Goal: Find contact information

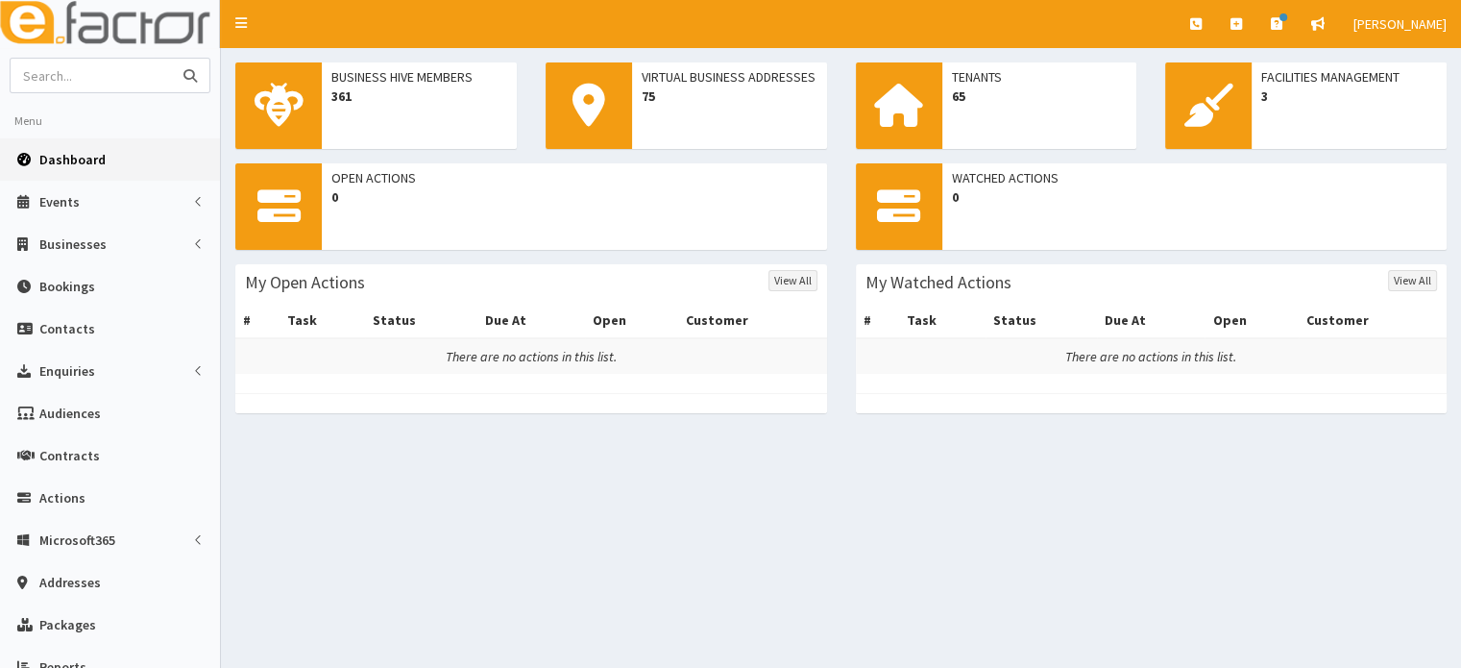
click at [127, 76] on input "text" at bounding box center [91, 76] width 161 height 34
type input "ranya"
click at [171, 59] on button "submit" at bounding box center [190, 76] width 38 height 34
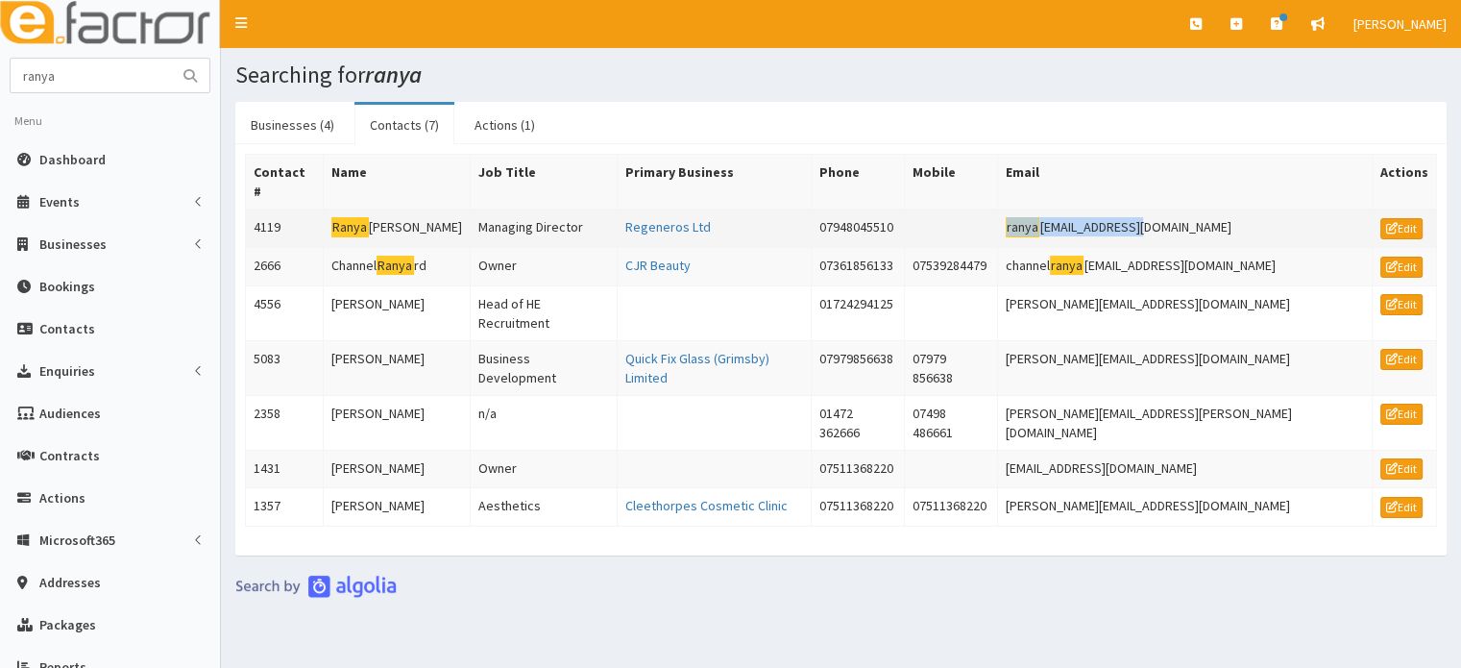
drag, startPoint x: 1245, startPoint y: 203, endPoint x: 1097, endPoint y: 204, distance: 147.9
click at [1097, 209] on td "ranya ms@regeneros.org" at bounding box center [1184, 228] width 375 height 38
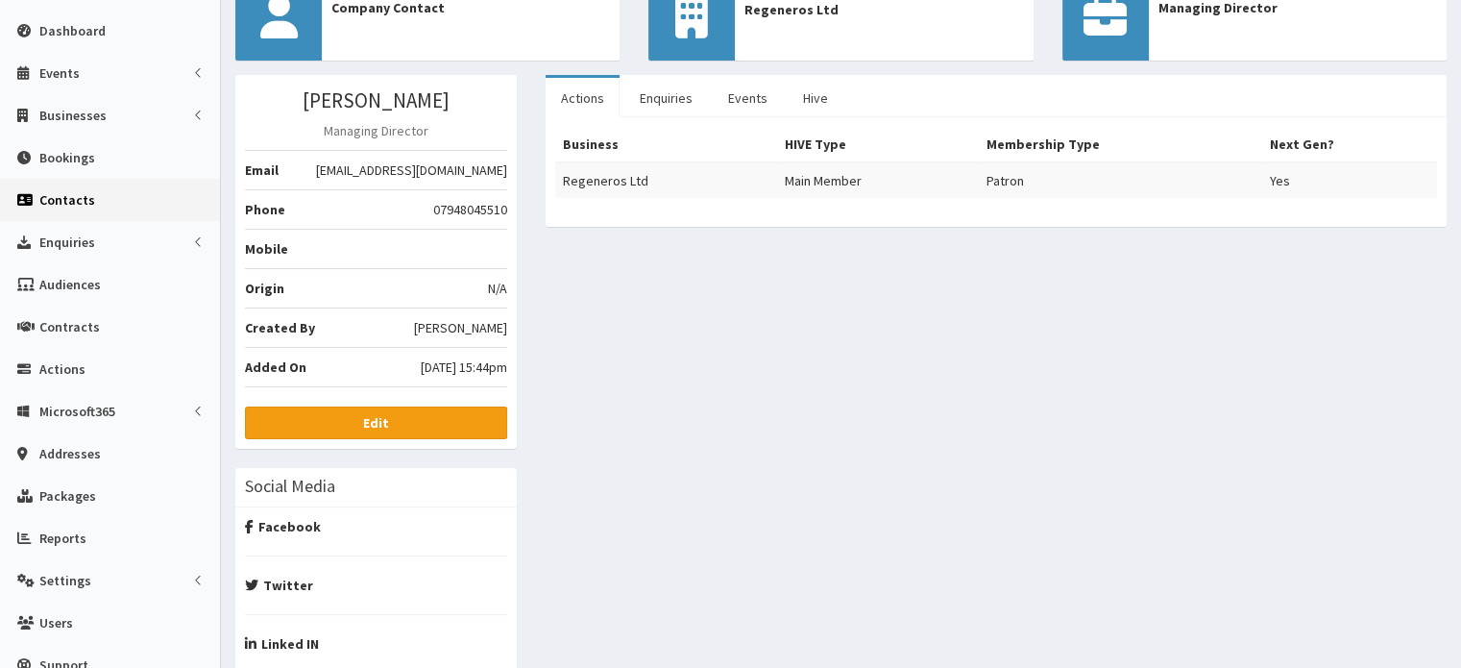
scroll to position [96, 0]
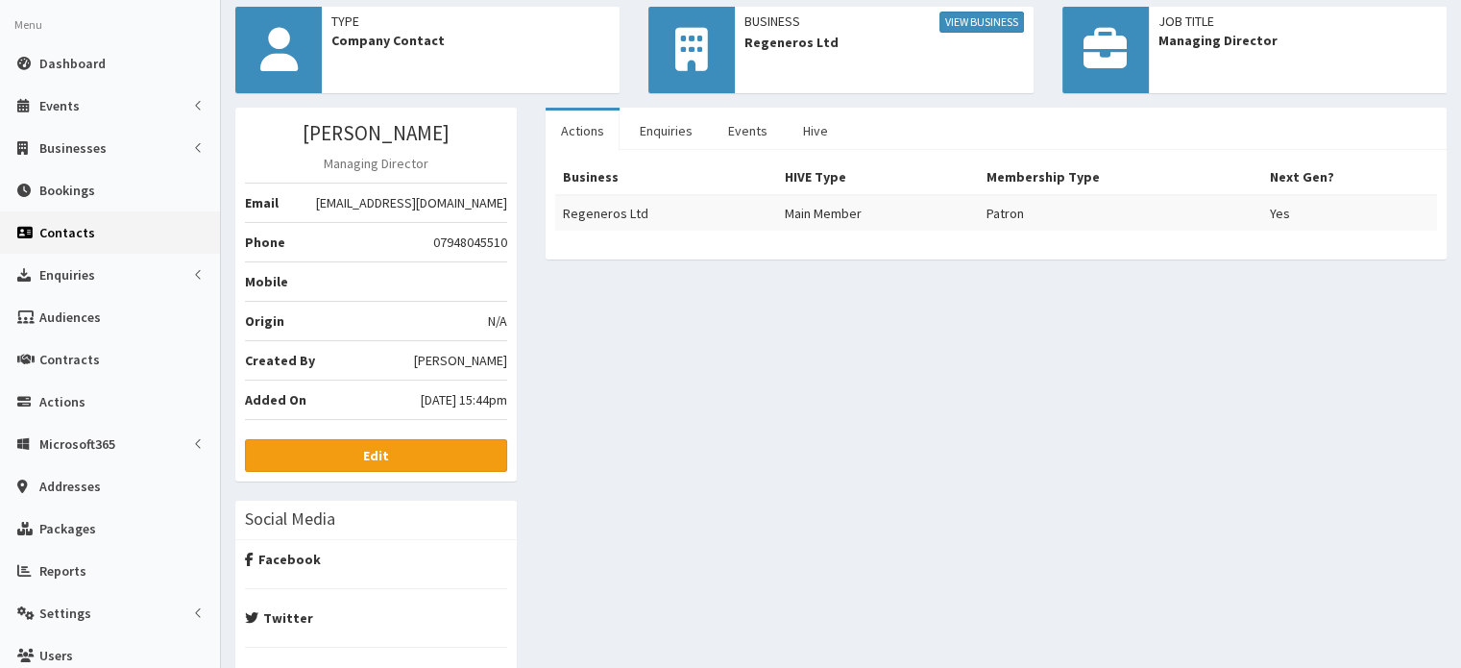
click at [365, 203] on li "Email [EMAIL_ADDRESS][DOMAIN_NAME]" at bounding box center [376, 203] width 262 height 40
drag, startPoint x: 369, startPoint y: 203, endPoint x: 505, endPoint y: 205, distance: 136.4
click at [505, 205] on li "Email [EMAIL_ADDRESS][DOMAIN_NAME]" at bounding box center [376, 203] width 262 height 40
copy li "[EMAIL_ADDRESS][DOMAIN_NAME]"
